Goal: Transaction & Acquisition: Purchase product/service

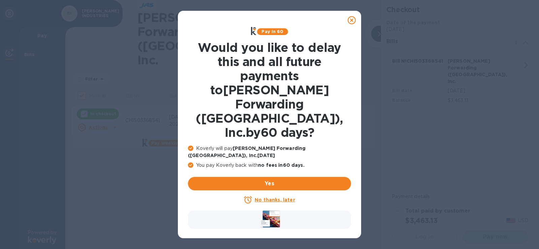
click at [351, 21] on icon at bounding box center [351, 20] width 8 height 8
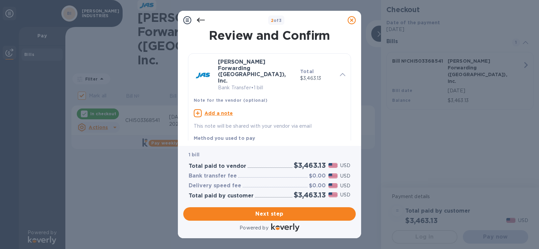
click at [203, 109] on div "Add a note" at bounding box center [269, 113] width 151 height 8
click at [203, 111] on textarea at bounding box center [264, 114] width 141 height 6
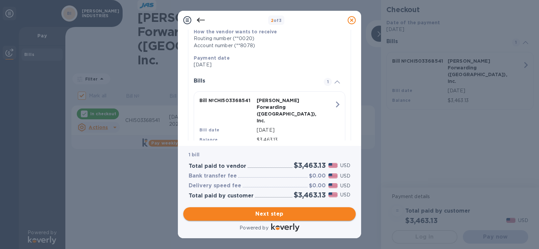
type textarea "PAYMENT CHI503368541"
click at [252, 212] on span "Next step" at bounding box center [270, 214] width 162 height 8
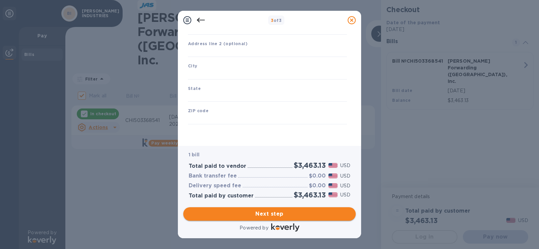
scroll to position [80, 0]
type input "[GEOGRAPHIC_DATA]"
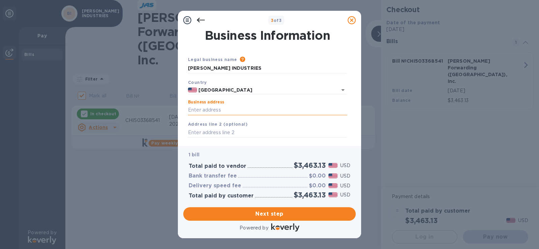
click at [241, 108] on input "Business address" at bounding box center [267, 110] width 159 height 10
type input "[STREET_ADDRESS][PERSON_NAME]"
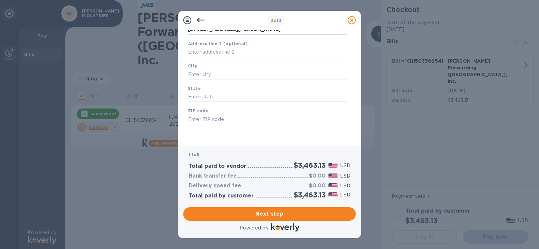
click at [235, 67] on div "City" at bounding box center [267, 71] width 164 height 23
click at [231, 73] on input "text" at bounding box center [267, 74] width 159 height 10
type input "[GEOGRAPHIC_DATA]"
type input "MO"
type input "65803"
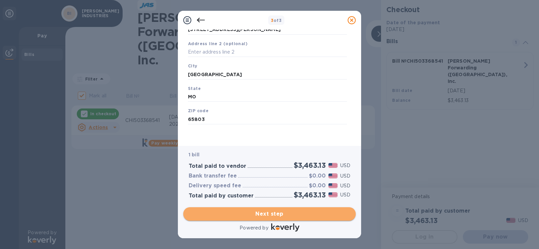
click at [288, 211] on span "Next step" at bounding box center [270, 214] width 162 height 8
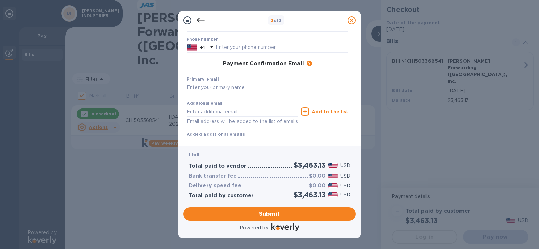
click at [245, 86] on input "text" at bounding box center [268, 87] width 162 height 10
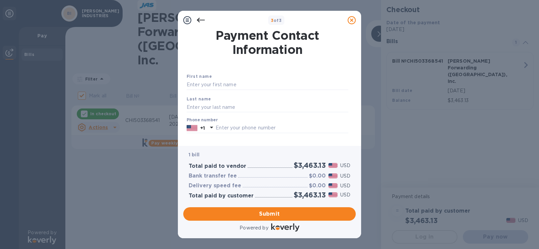
type input "[EMAIL_ADDRESS][DOMAIN_NAME]"
click at [256, 77] on div "First name" at bounding box center [267, 81] width 167 height 23
click at [250, 86] on input "text" at bounding box center [268, 85] width 162 height 10
type input "VICTORIA"
type input "WHITE"
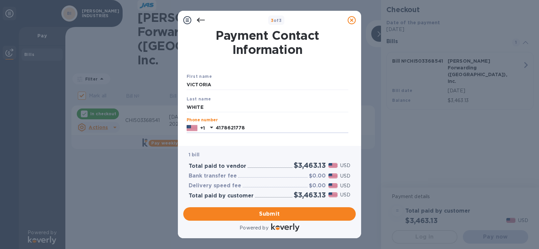
type input "4178621778"
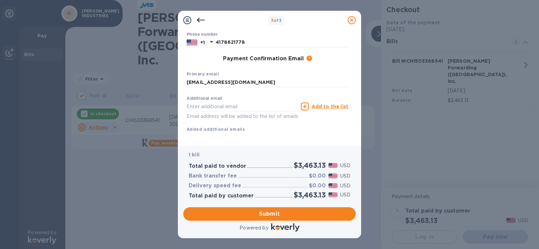
scroll to position [96, 0]
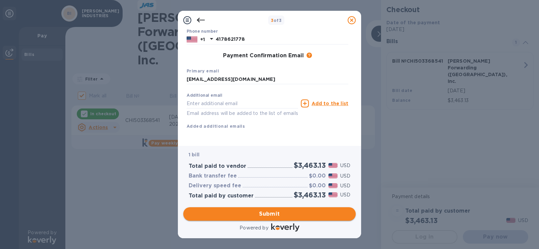
click at [312, 216] on span "Submit" at bounding box center [270, 214] width 162 height 8
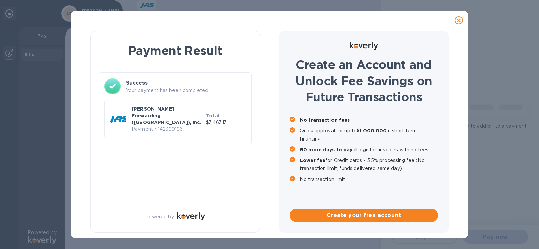
checkbox input "false"
